Goal: Use online tool/utility: Utilize a website feature to perform a specific function

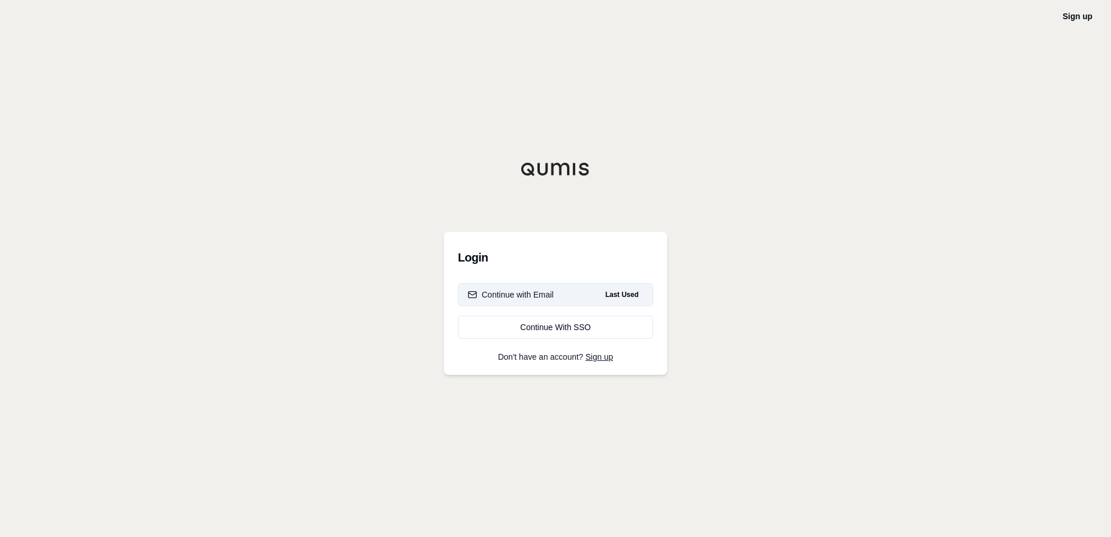
click at [542, 291] on div "Continue with Email" at bounding box center [511, 295] width 86 height 12
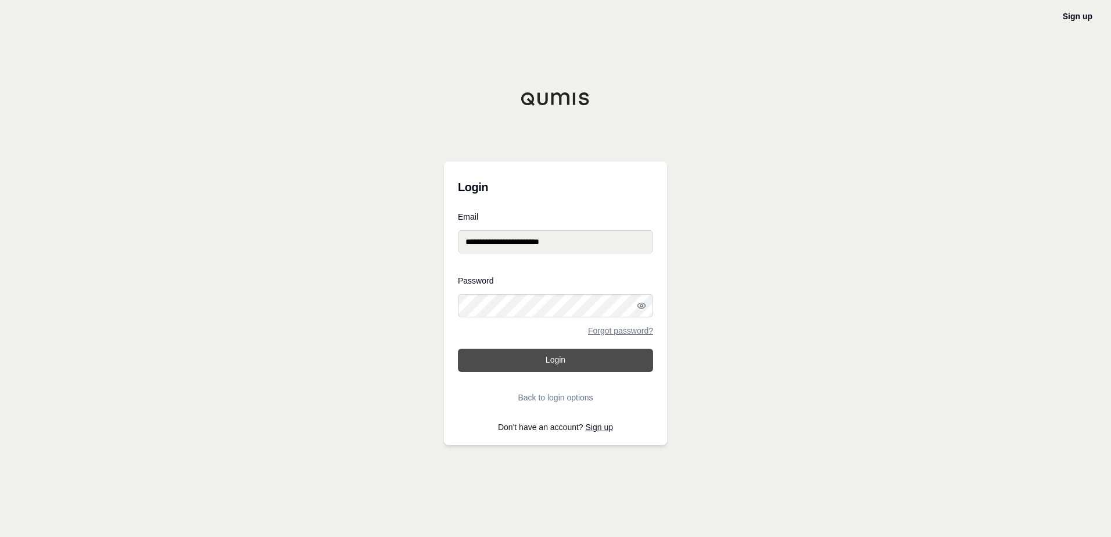
click at [570, 361] on button "Login" at bounding box center [555, 360] width 195 height 23
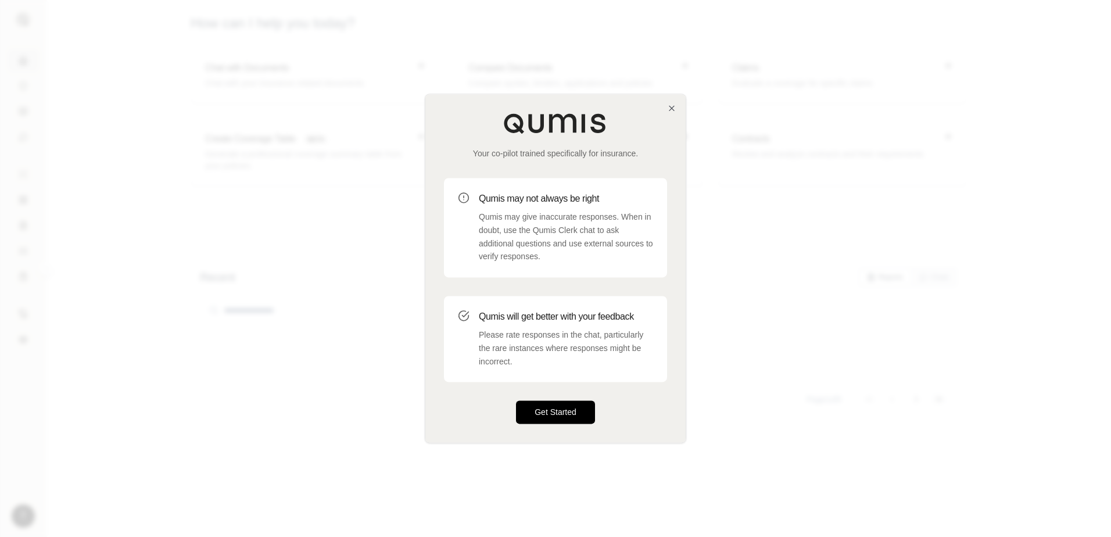
click at [550, 409] on button "Get Started" at bounding box center [555, 412] width 79 height 23
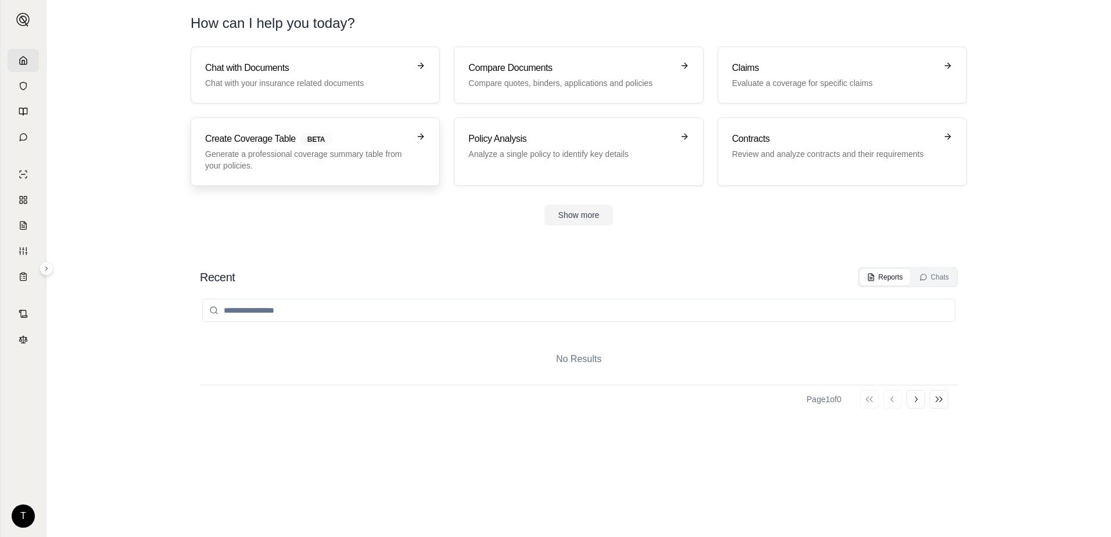
click at [382, 164] on p "Generate a professional coverage summary table from your policies." at bounding box center [307, 159] width 204 height 23
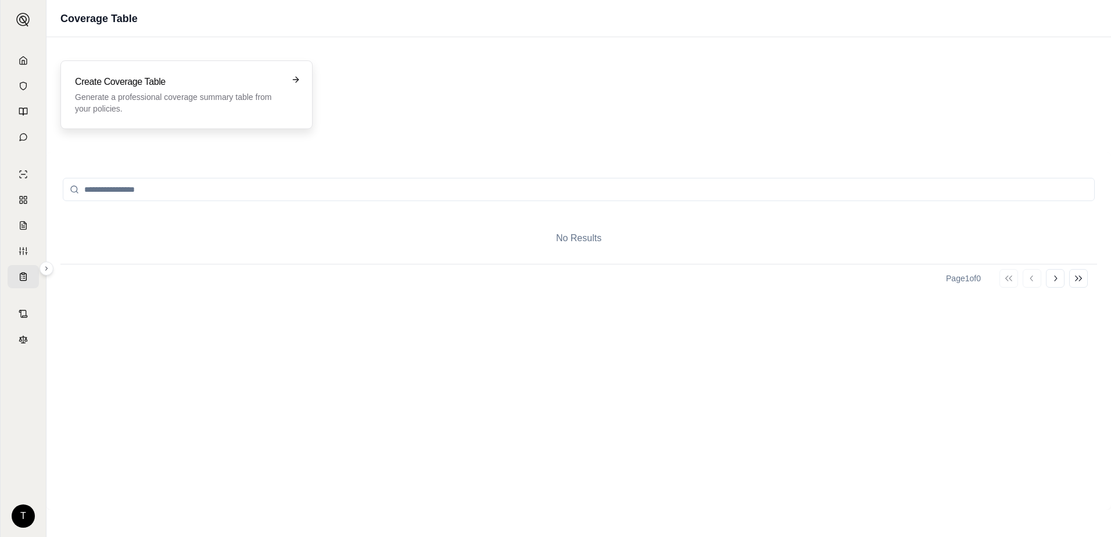
click at [224, 83] on h3 "Create Coverage Table" at bounding box center [178, 82] width 207 height 14
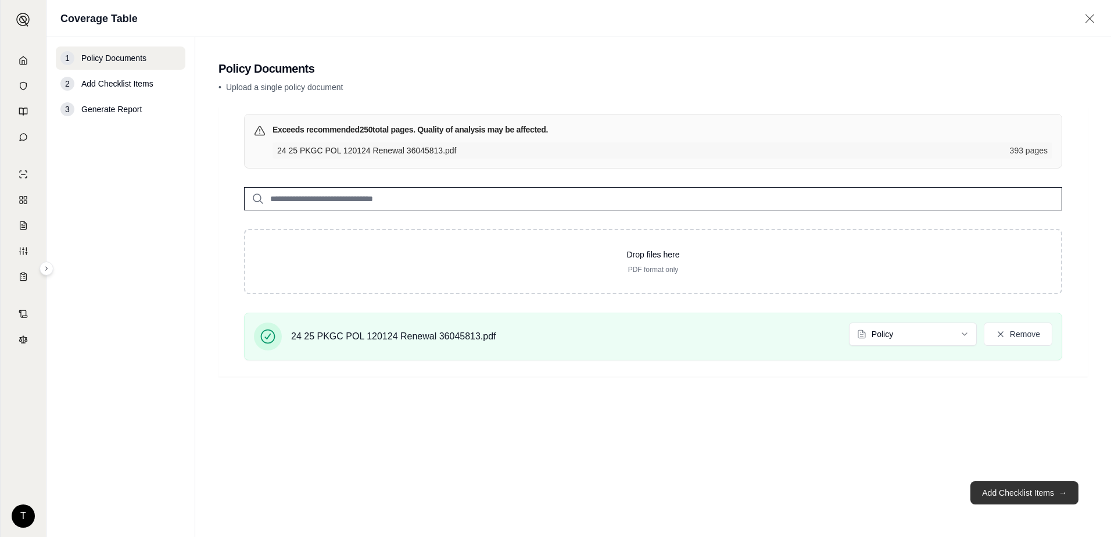
click at [1010, 494] on button "Add Checklist Items →" at bounding box center [1025, 492] width 108 height 23
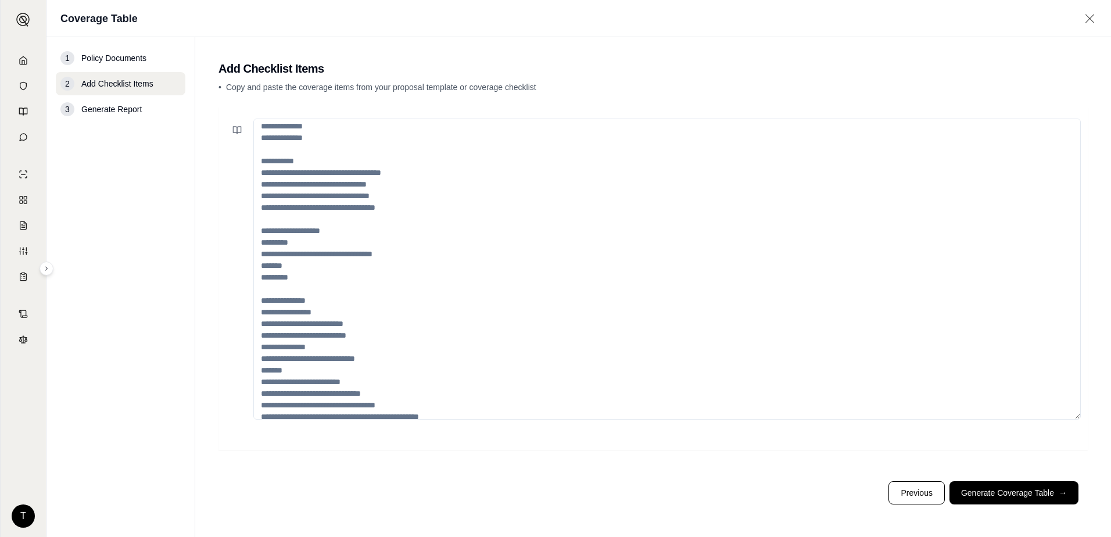
scroll to position [198, 0]
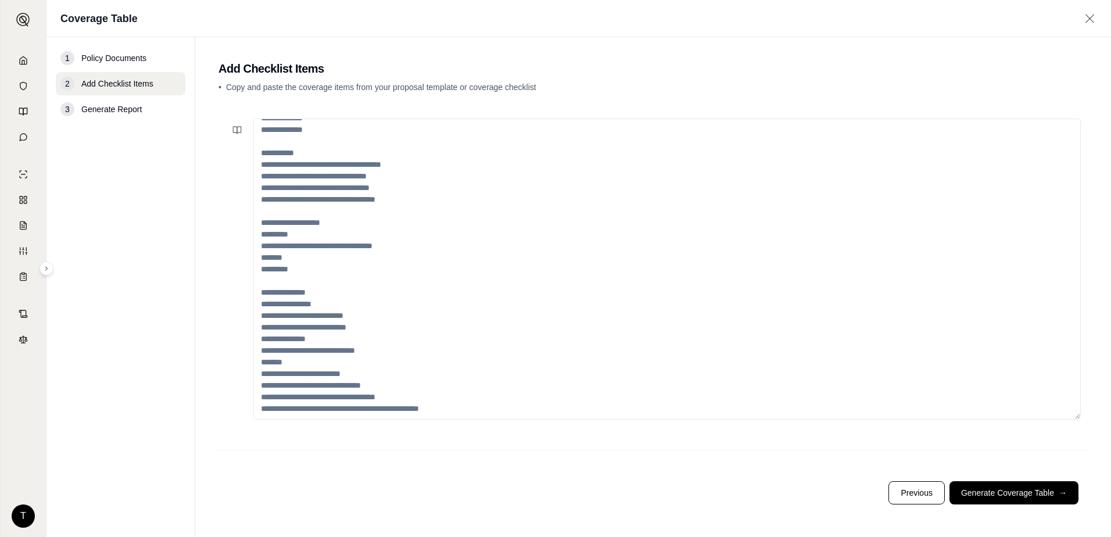
drag, startPoint x: 430, startPoint y: 399, endPoint x: 271, endPoint y: 270, distance: 205.0
click at [271, 270] on textarea at bounding box center [667, 269] width 828 height 301
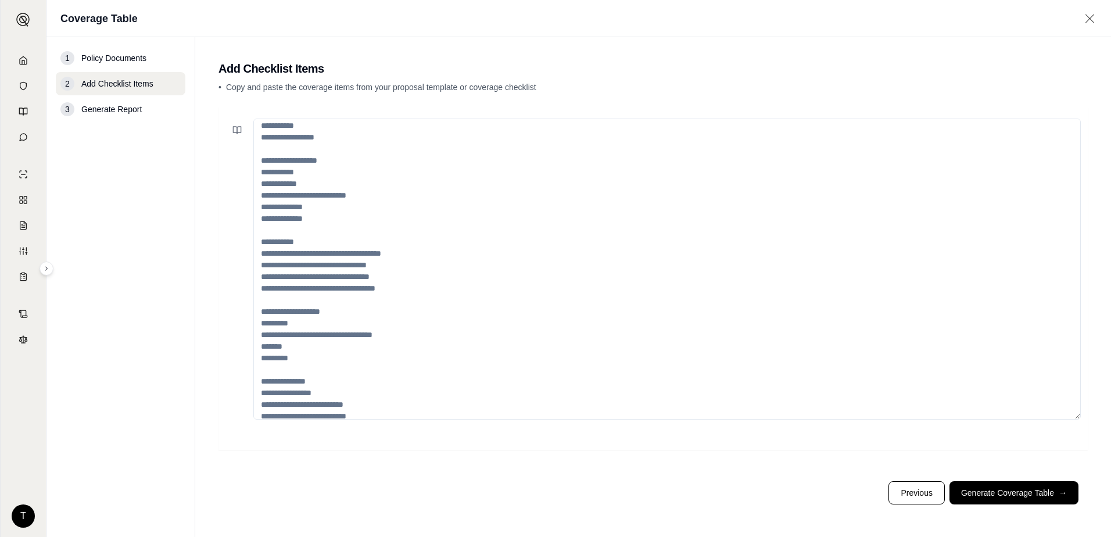
scroll to position [0, 0]
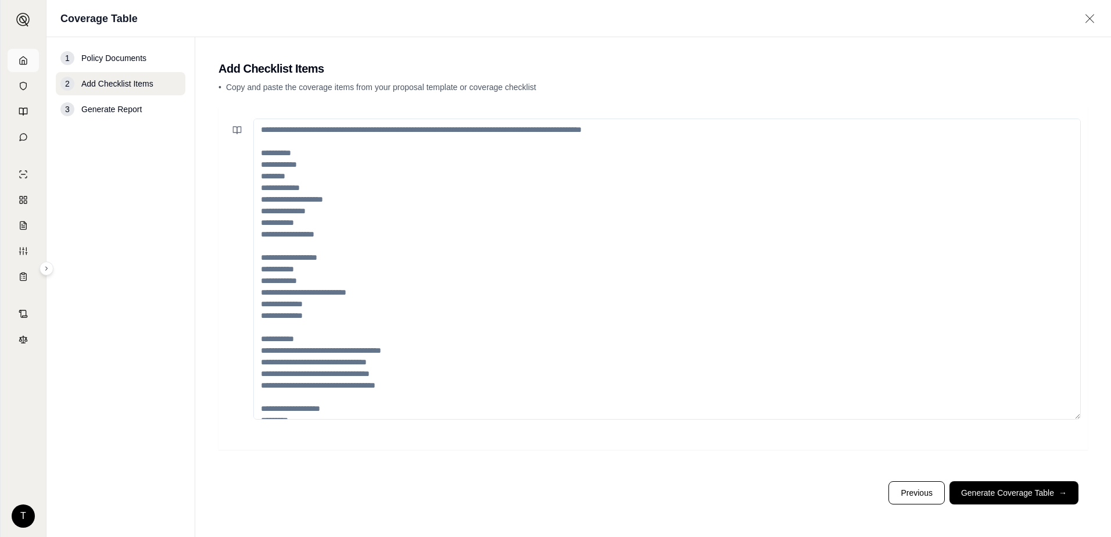
click at [25, 55] on link at bounding box center [23, 60] width 31 height 23
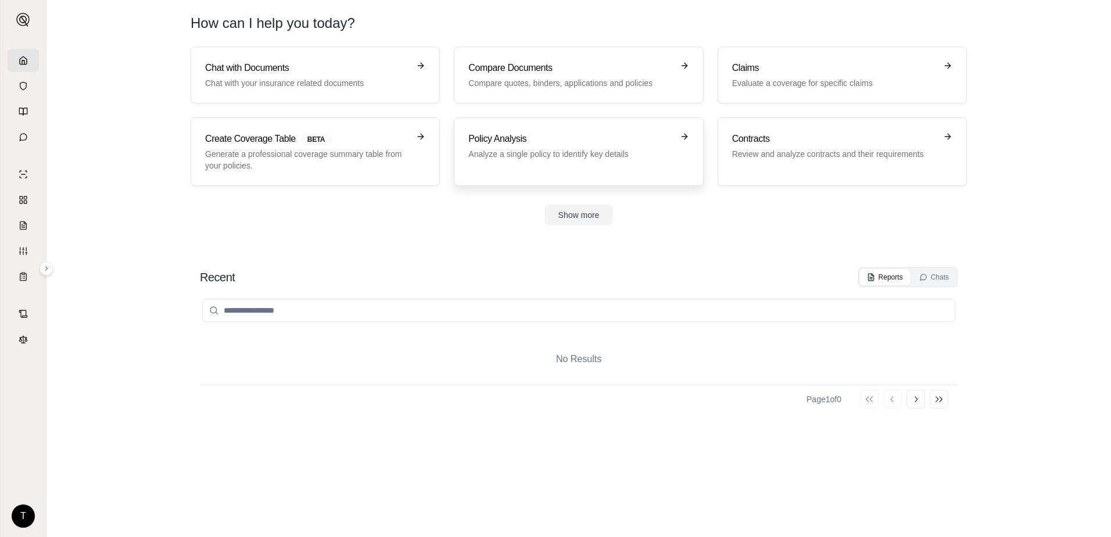
click at [576, 158] on p "Analyze a single policy to identify key details" at bounding box center [571, 154] width 204 height 12
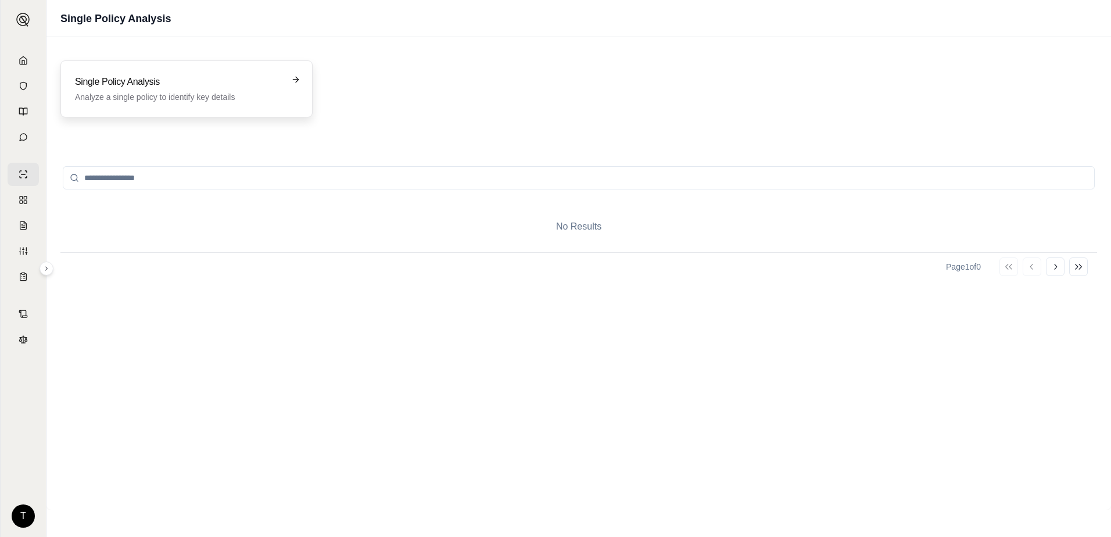
click at [147, 91] on p "Analyze a single policy to identify key details" at bounding box center [178, 97] width 207 height 12
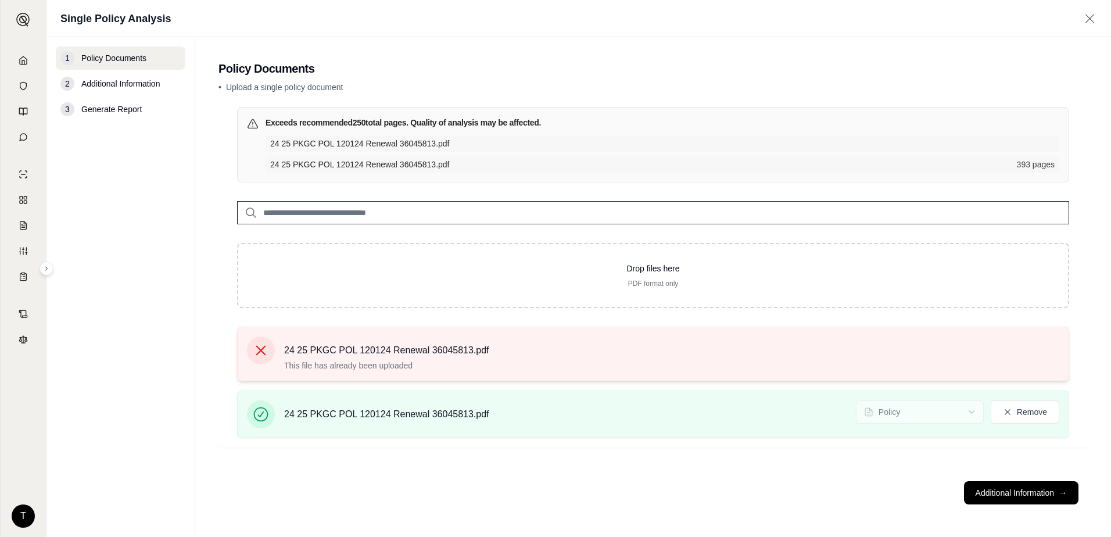
click at [257, 346] on icon at bounding box center [261, 351] width 10 height 10
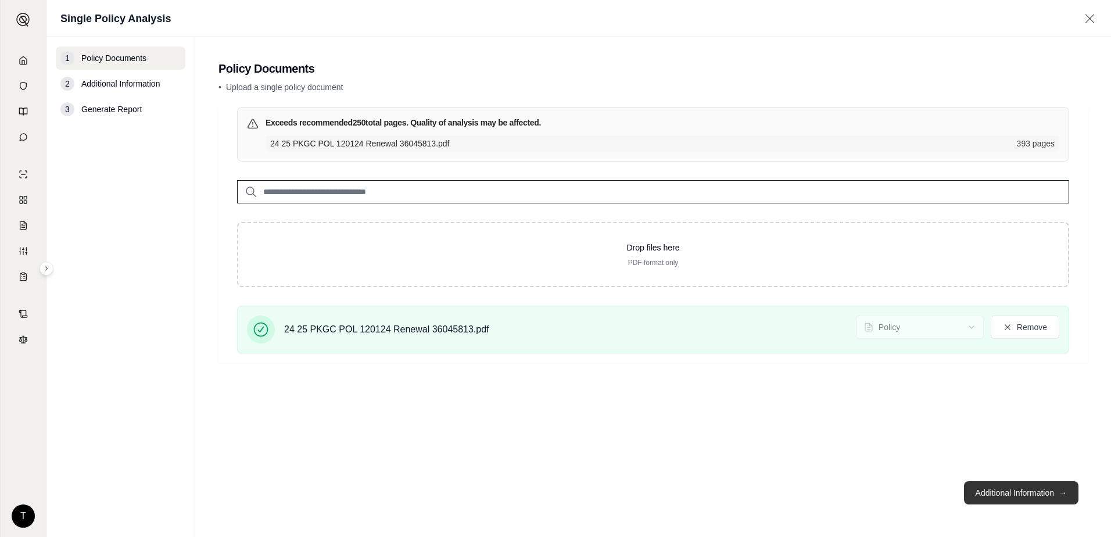
click at [1020, 492] on button "Additional Information →" at bounding box center [1021, 492] width 115 height 23
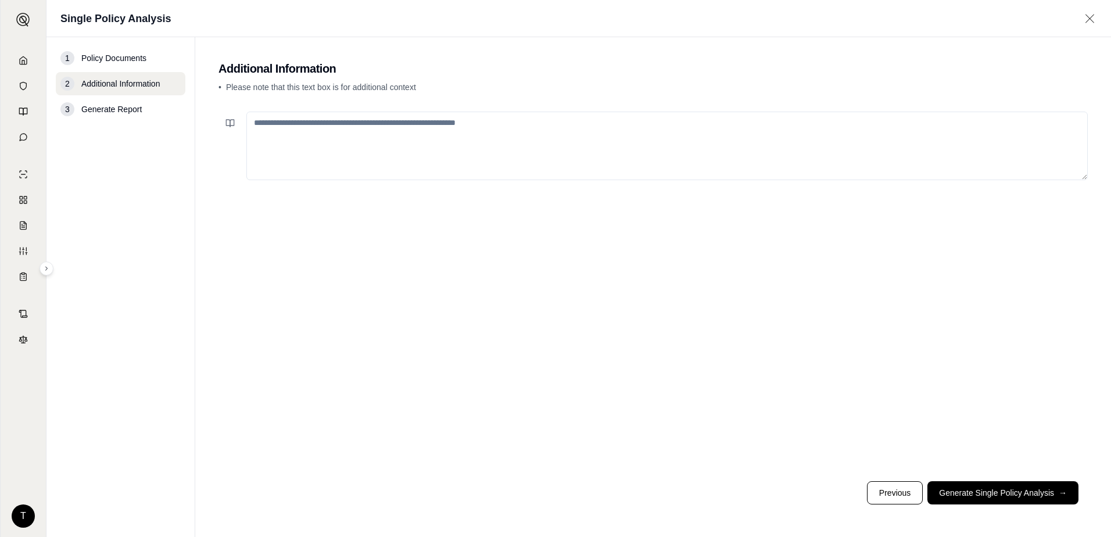
click at [462, 139] on textarea at bounding box center [667, 146] width 842 height 69
type textarea "*"
type textarea "**********"
click at [996, 501] on button "Generate Single Policy Analysis →" at bounding box center [1003, 492] width 151 height 23
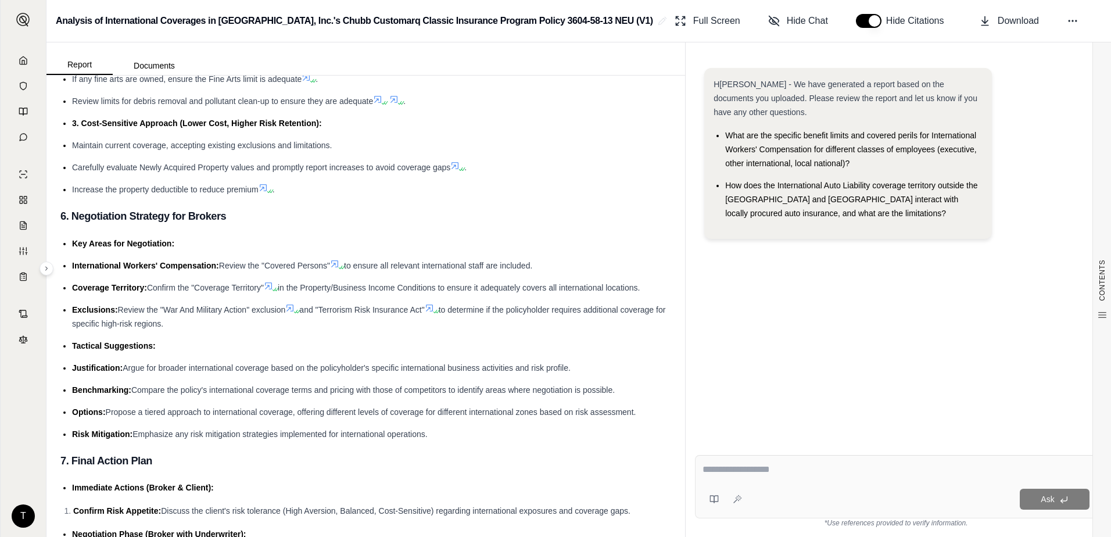
scroll to position [3546, 0]
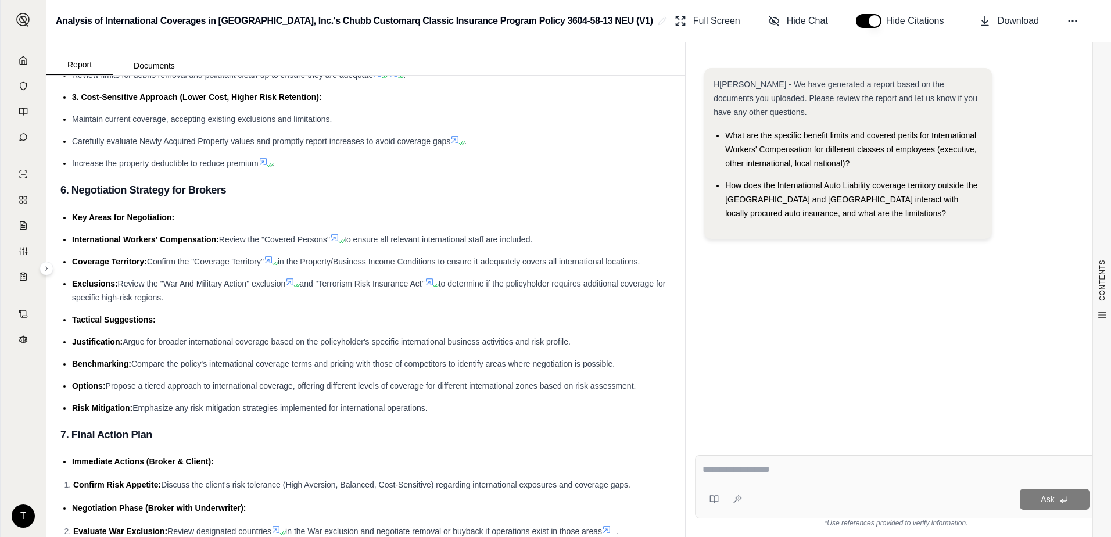
click at [339, 242] on icon at bounding box center [334, 237] width 9 height 9
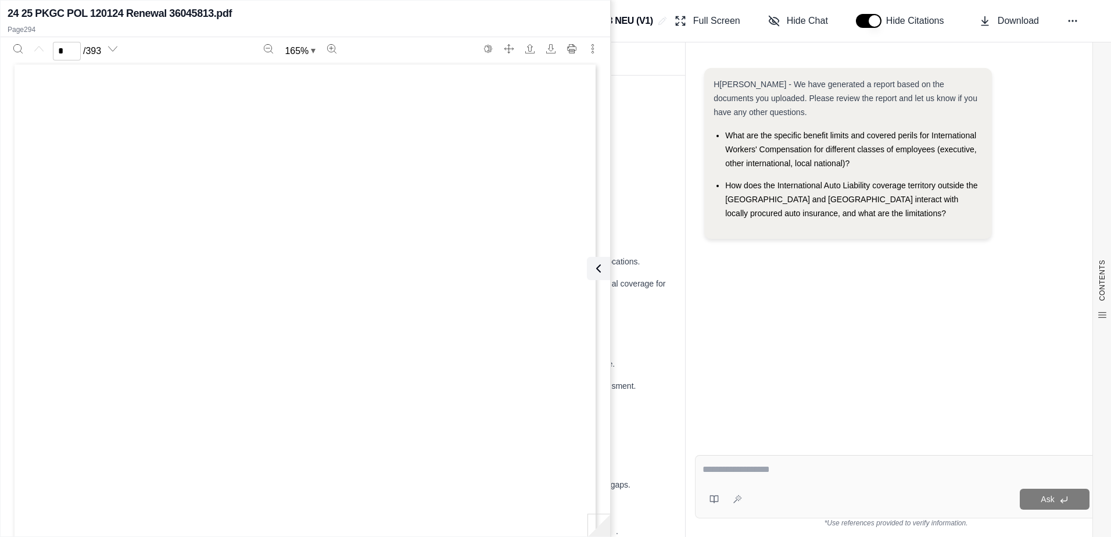
scroll to position [0, 0]
type input "***"
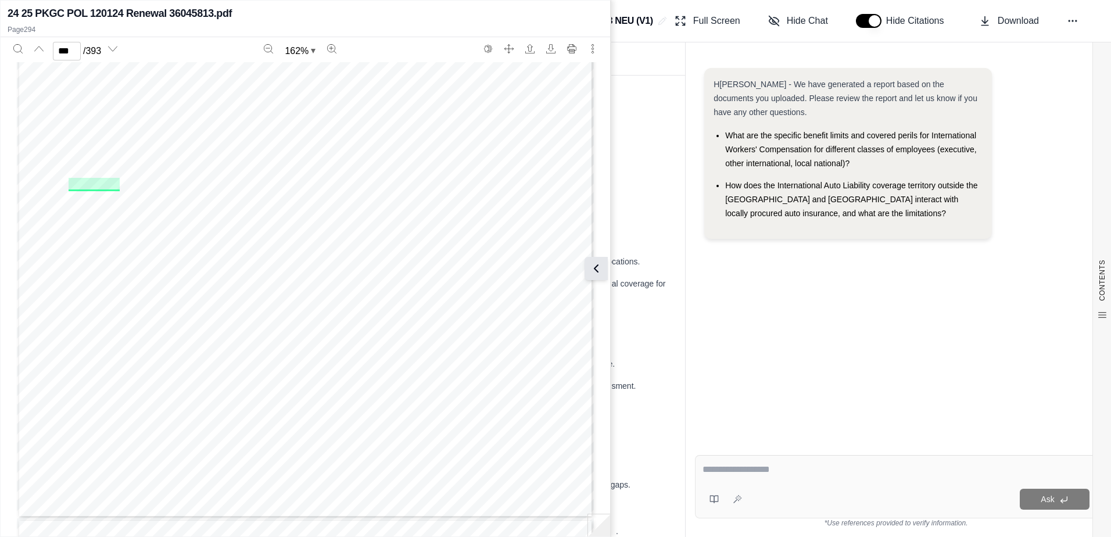
click at [591, 271] on icon at bounding box center [596, 269] width 14 height 14
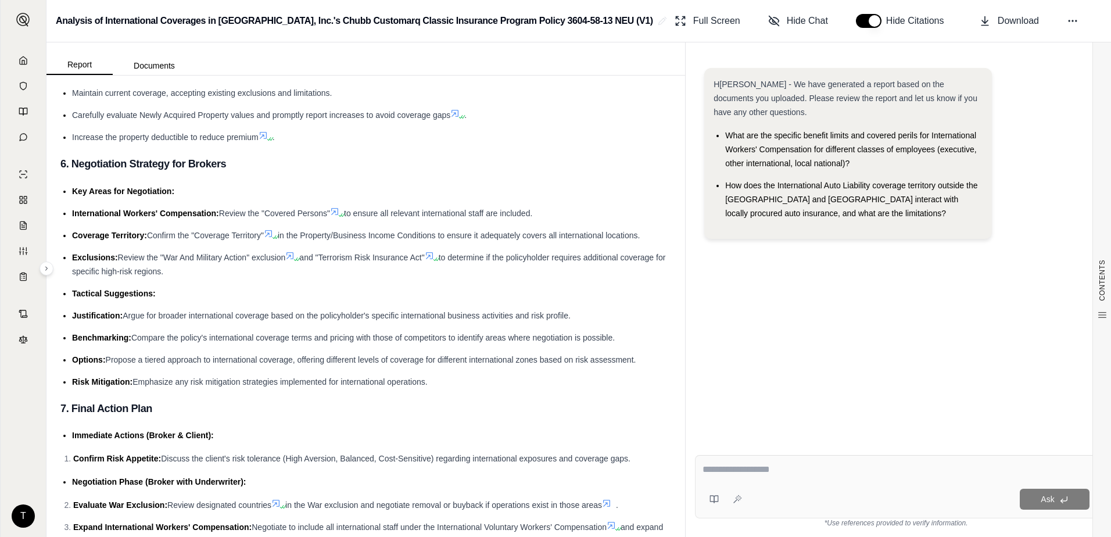
scroll to position [3570, 0]
drag, startPoint x: 541, startPoint y: 227, endPoint x: 366, endPoint y: 227, distance: 174.4
click at [366, 222] on li "International Workers' Compensation: Review the "Covered Persons" to ensure all…" at bounding box center [371, 215] width 599 height 14
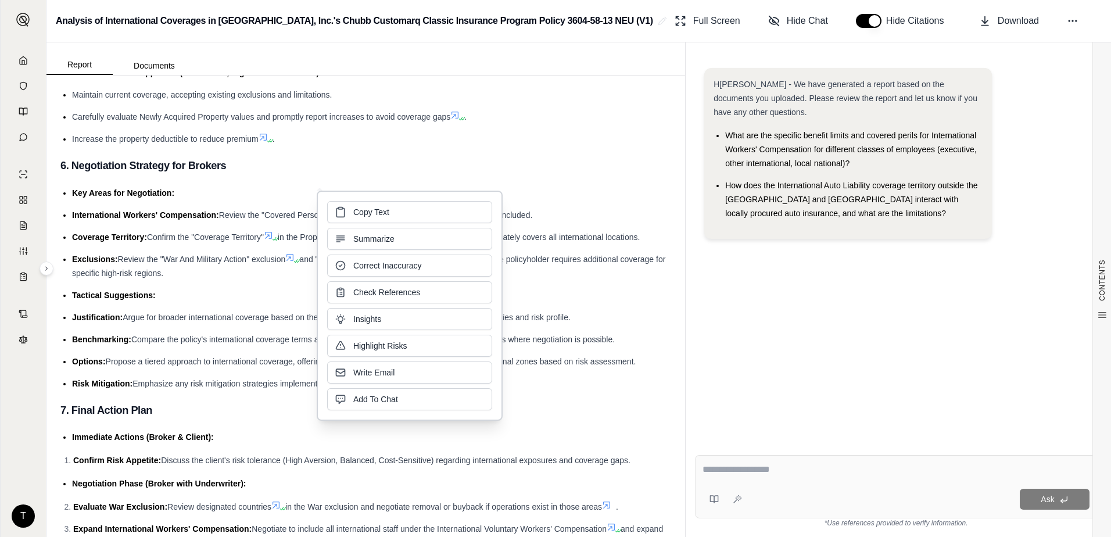
click at [554, 146] on li "Increase the property deductible to reduce premium ." at bounding box center [371, 139] width 599 height 14
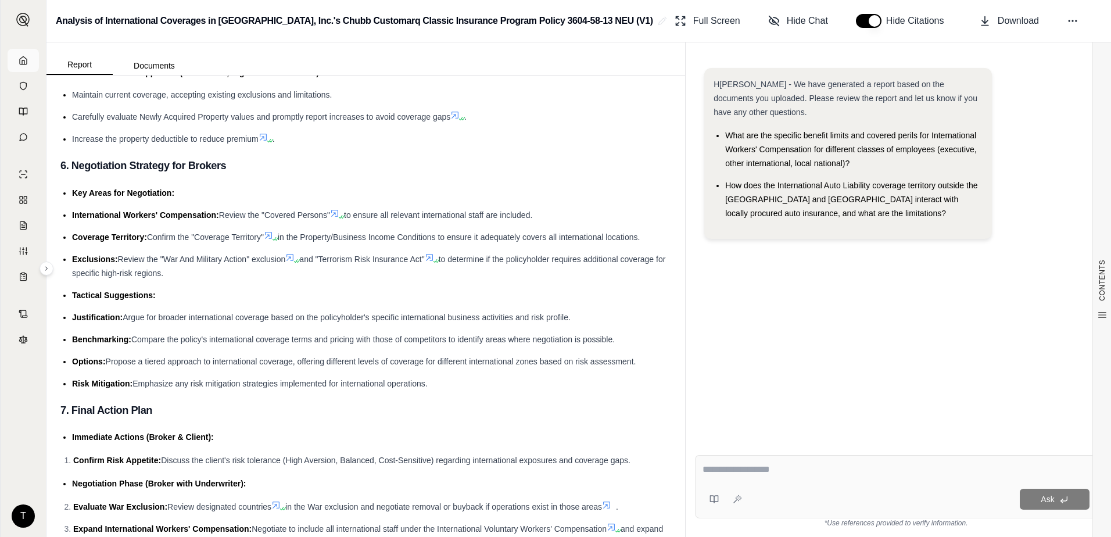
click at [26, 58] on icon at bounding box center [23, 60] width 9 height 9
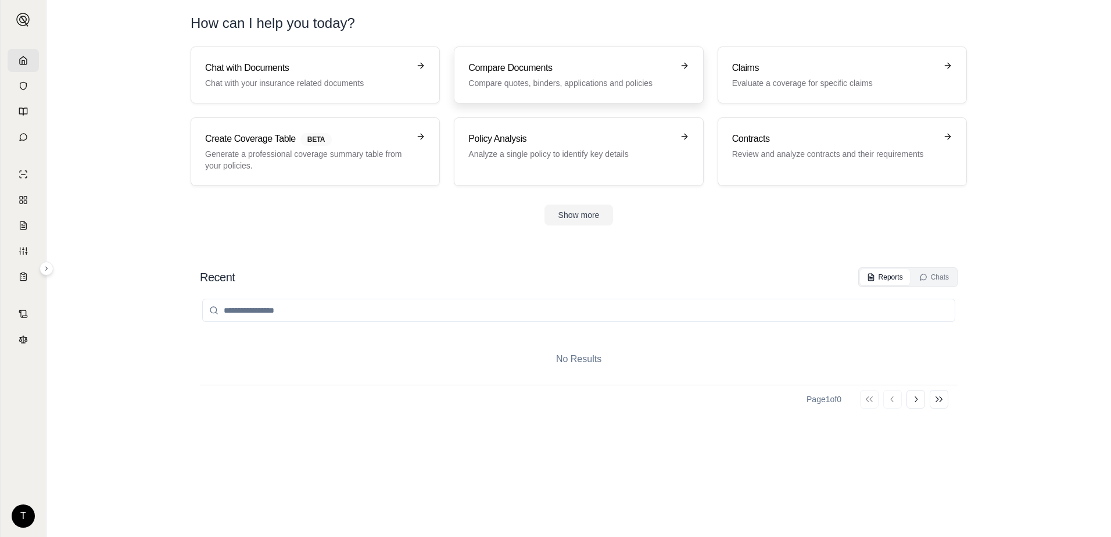
click at [632, 70] on h3 "Compare Documents" at bounding box center [571, 68] width 204 height 14
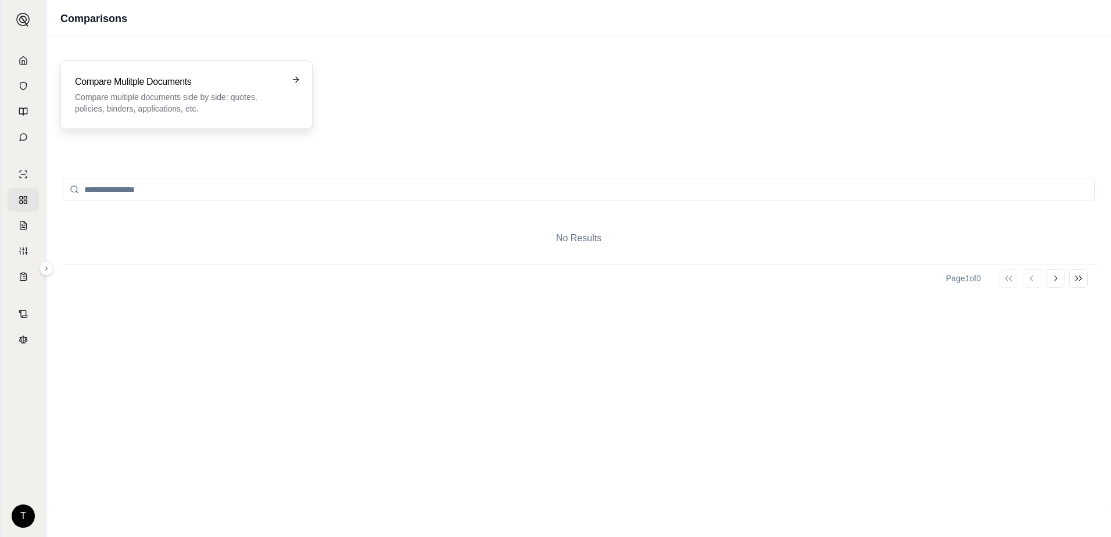
click at [191, 98] on p "Compare multiple documents side by side: quotes, policies, binders, application…" at bounding box center [178, 102] width 207 height 23
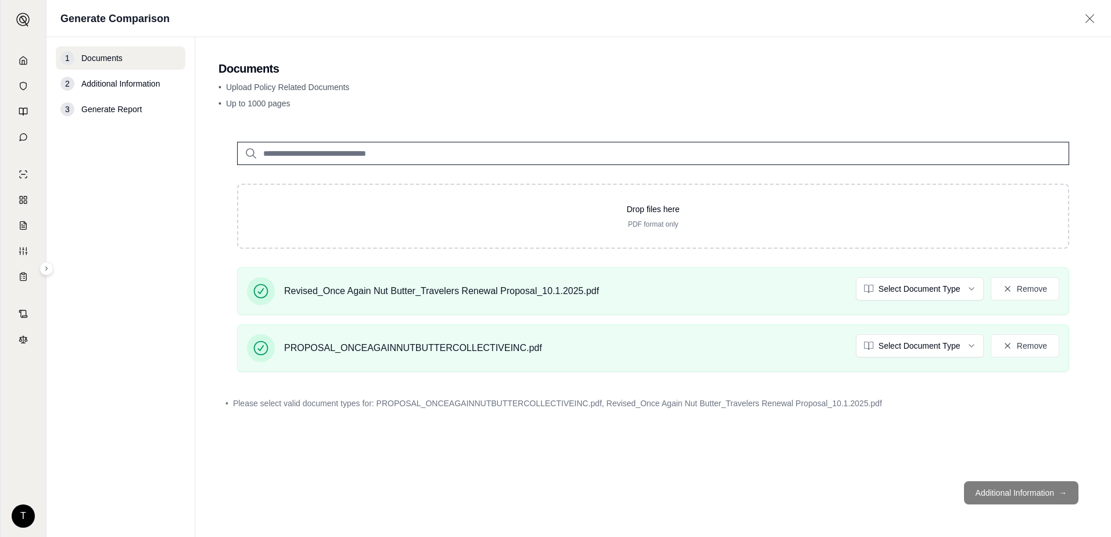
click at [1003, 496] on footer "Additional Information →" at bounding box center [654, 493] width 870 height 42
click at [963, 289] on html "T Generate Comparison 1 Documents 2 Additional Information 3 Generate Report Do…" at bounding box center [555, 268] width 1111 height 537
click at [949, 346] on html "Document type updated successfully T Generate Comparison 1 Documents 2 Addition…" at bounding box center [555, 268] width 1111 height 537
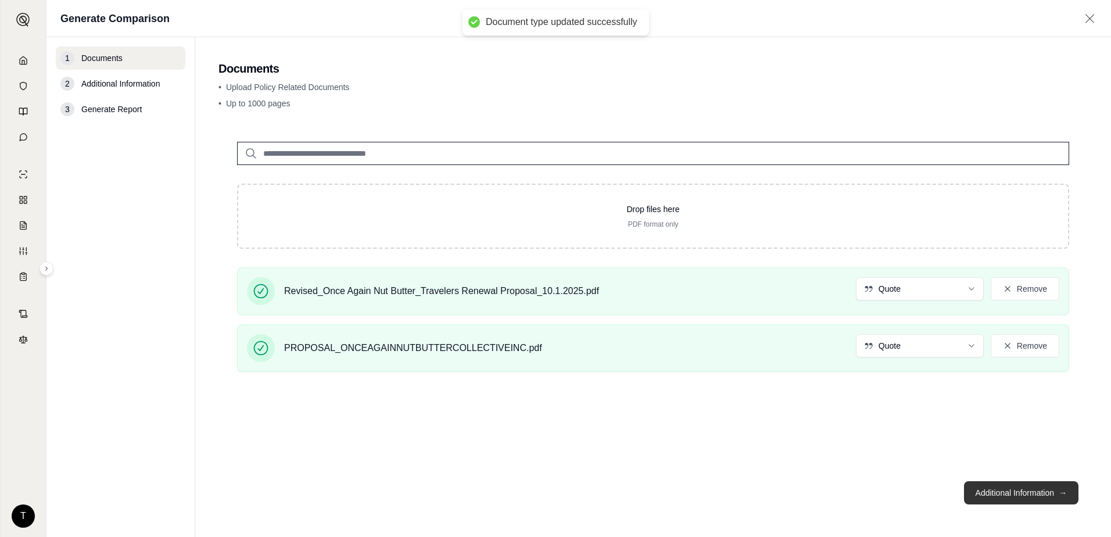
click at [1011, 496] on button "Additional Information →" at bounding box center [1021, 492] width 115 height 23
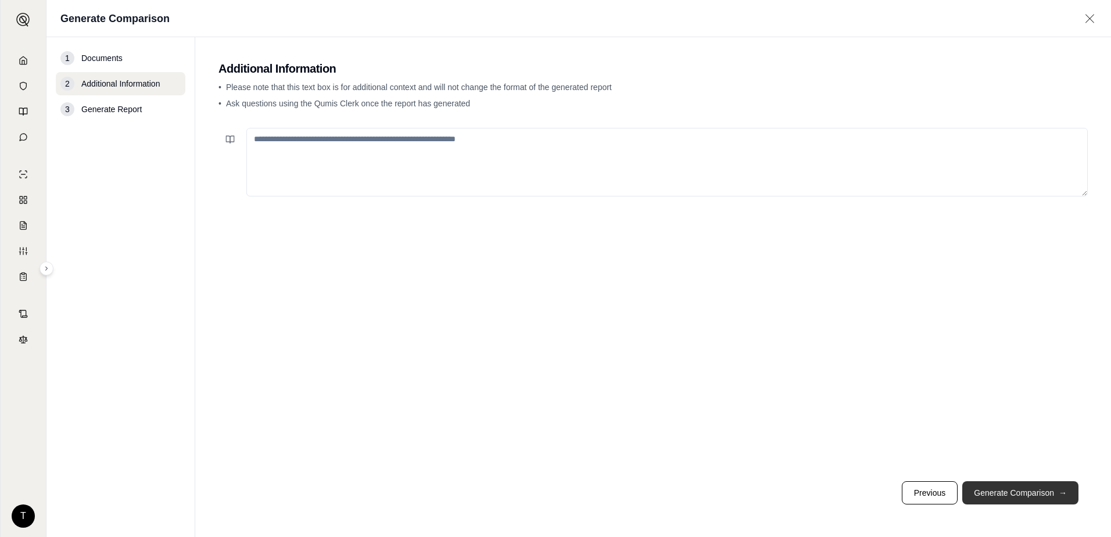
click at [1033, 497] on button "Generate Comparison →" at bounding box center [1021, 492] width 116 height 23
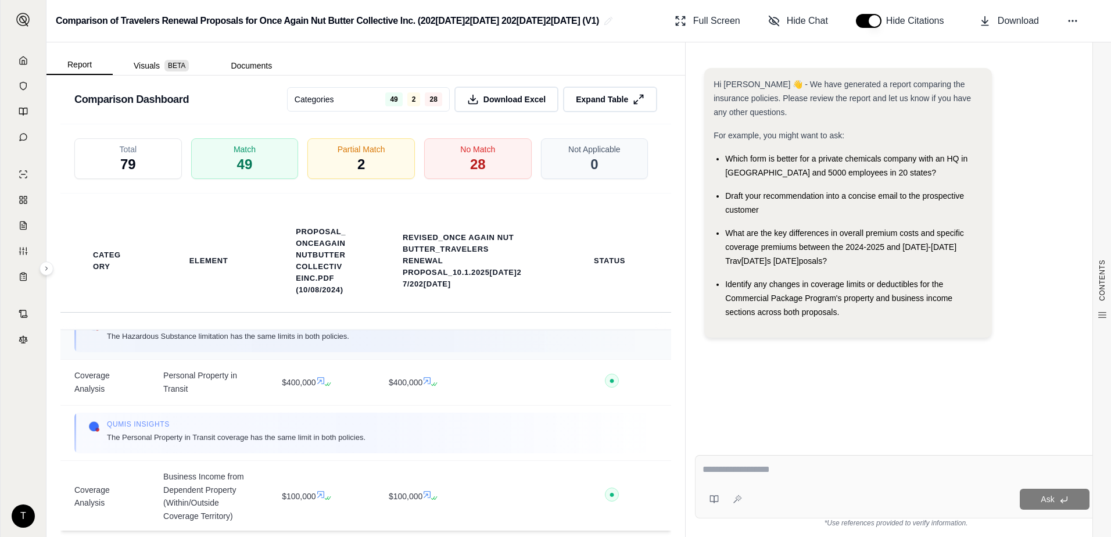
scroll to position [2209, 0]
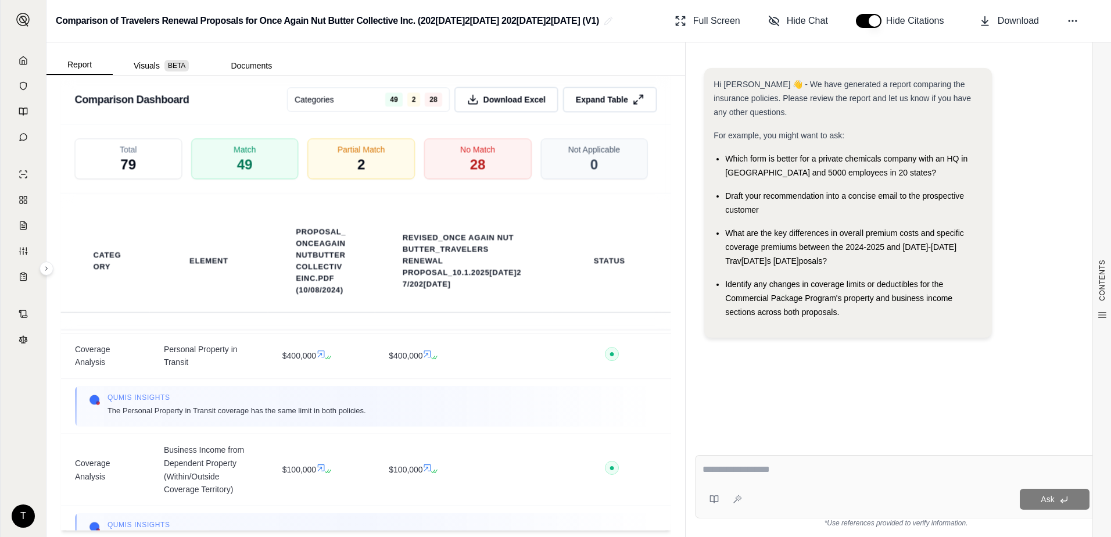
click at [827, 474] on textarea at bounding box center [896, 470] width 387 height 14
type textarea "*"
type textarea "**********"
click at [738, 501] on icon at bounding box center [737, 499] width 9 height 9
click at [507, 106] on span "Download Excel" at bounding box center [515, 100] width 66 height 12
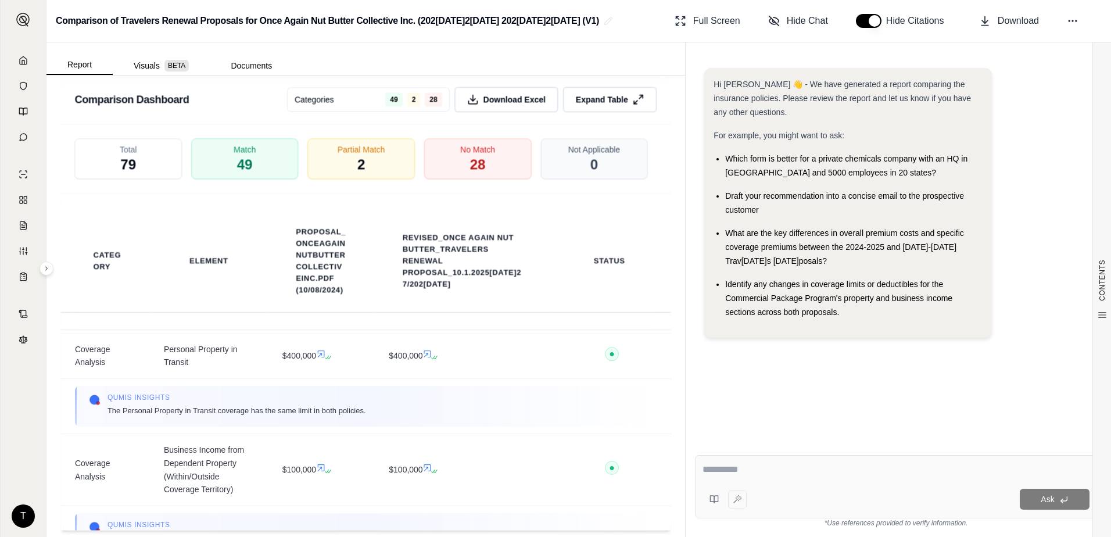
type textarea "**********"
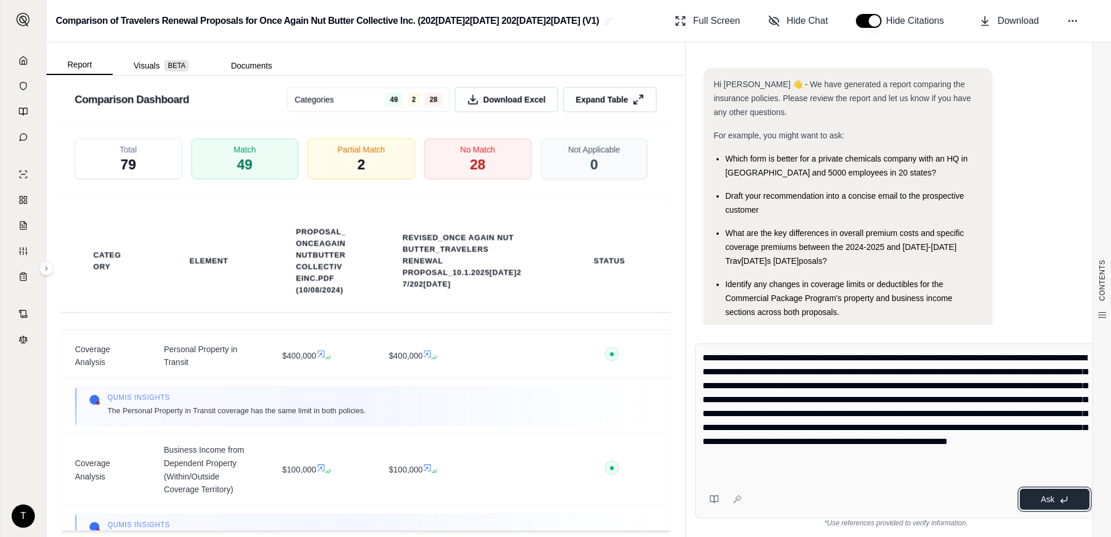
click at [1046, 502] on span "Ask" at bounding box center [1047, 499] width 13 height 9
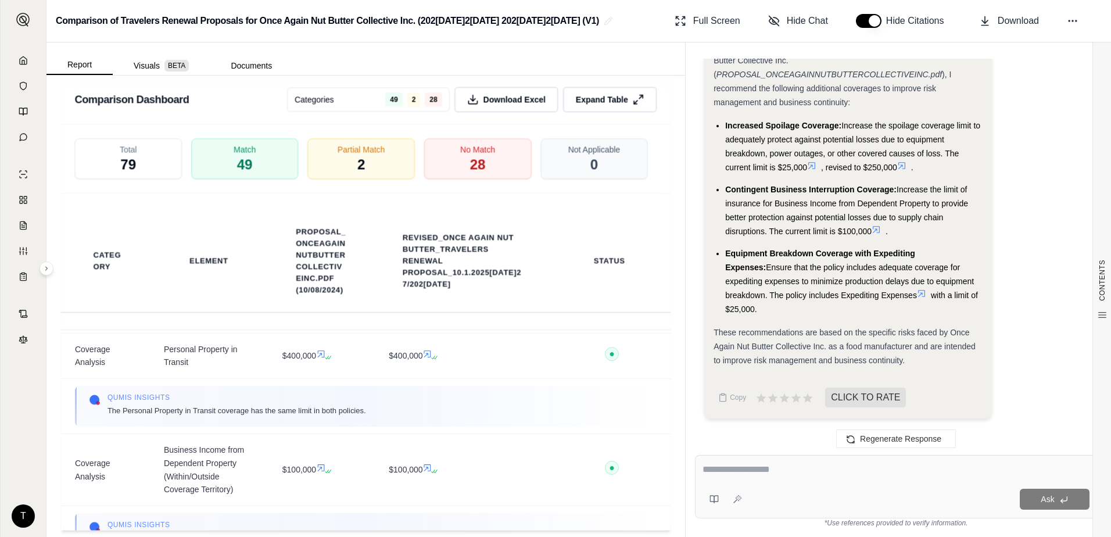
scroll to position [3044, 0]
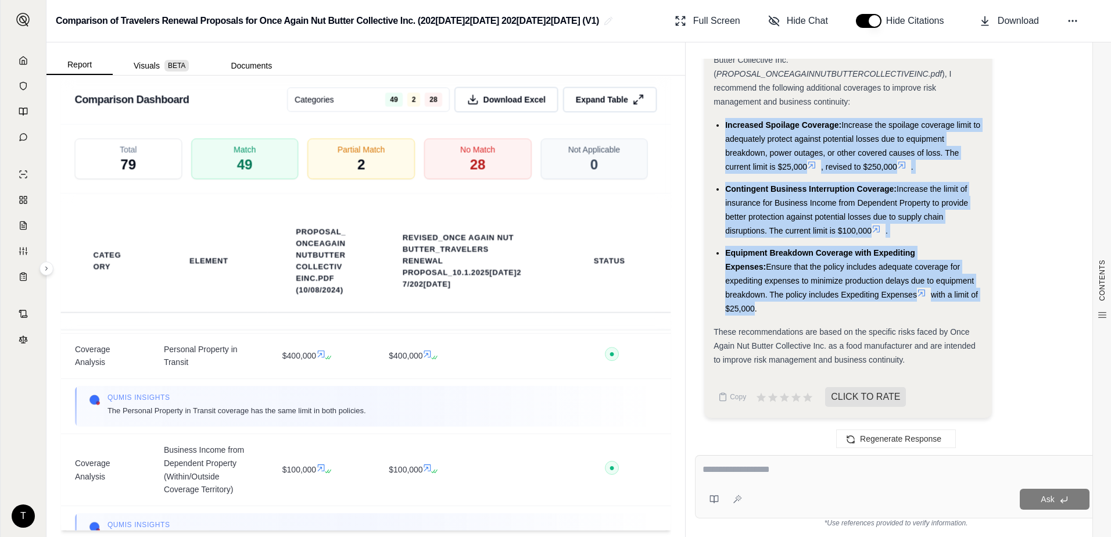
drag, startPoint x: 968, startPoint y: 308, endPoint x: 721, endPoint y: 133, distance: 303.1
click at [721, 133] on ul "Increased Spoilage Coverage: Increase the spoilage coverage limit to adequately…" at bounding box center [848, 217] width 269 height 198
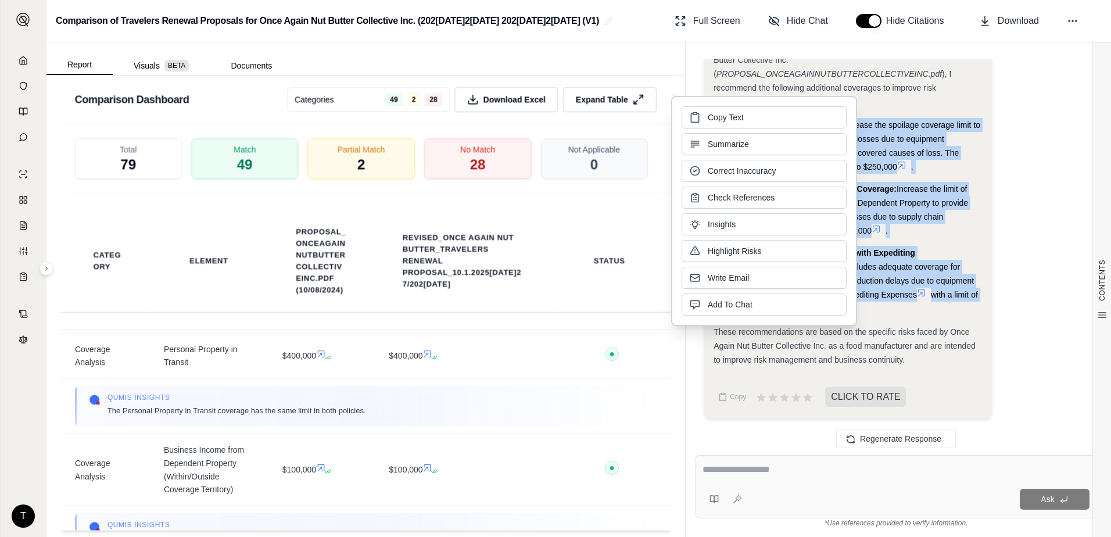
copy ul "Increased Spoilage Coverage: Increase the spoilage coverage limit to adequately…"
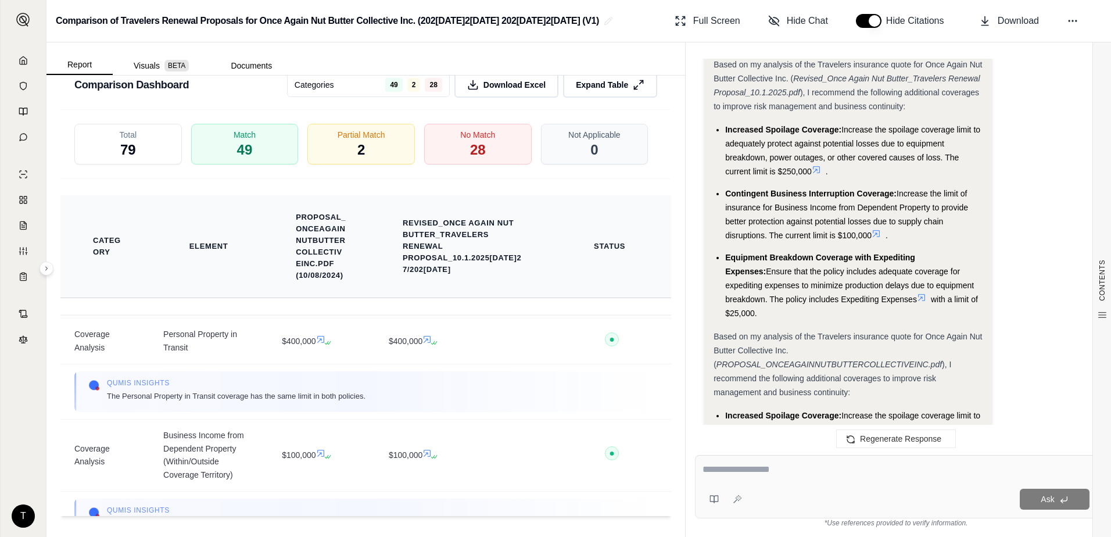
scroll to position [2186, 0]
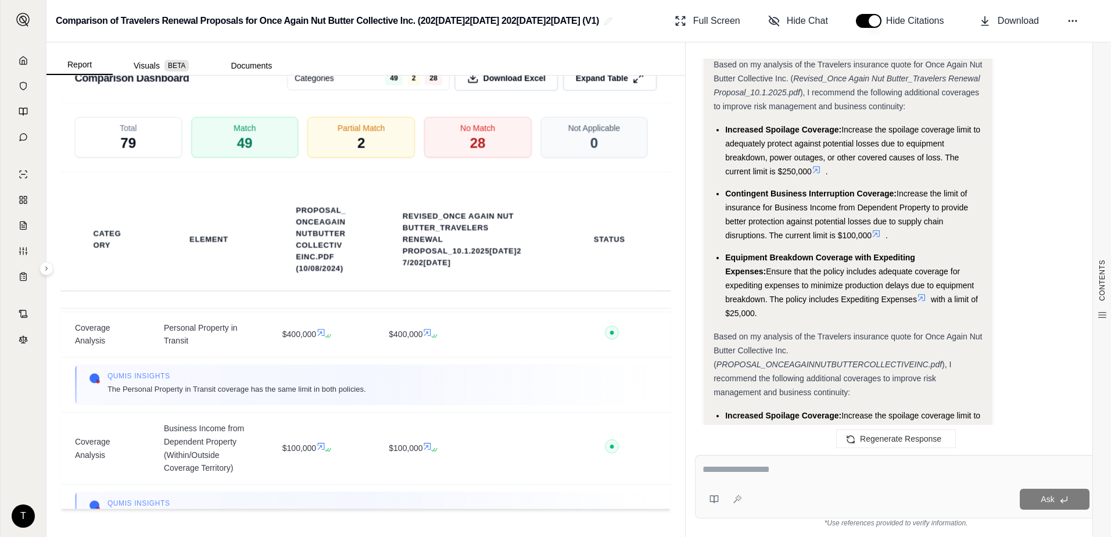
click at [835, 487] on div "Ask" at bounding box center [896, 486] width 402 height 63
type textarea "**********"
click at [737, 499] on icon at bounding box center [737, 499] width 9 height 9
type textarea "**********"
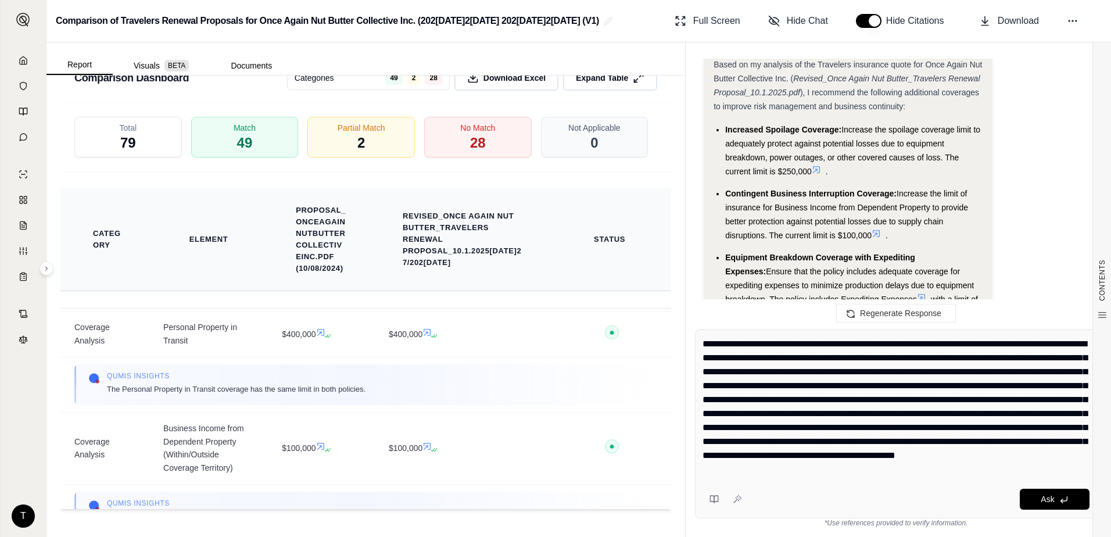
scroll to position [1837, 0]
